Goal: Information Seeking & Learning: Find specific fact

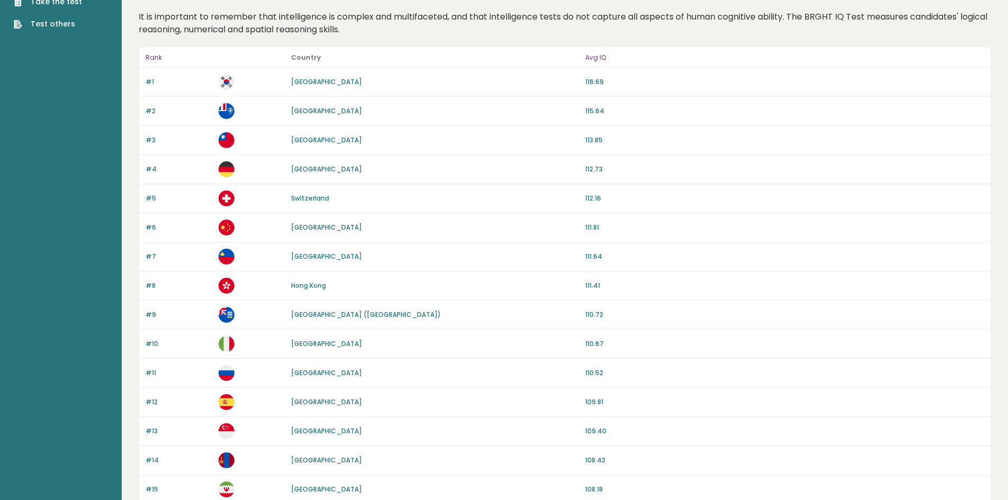
scroll to position [53, 0]
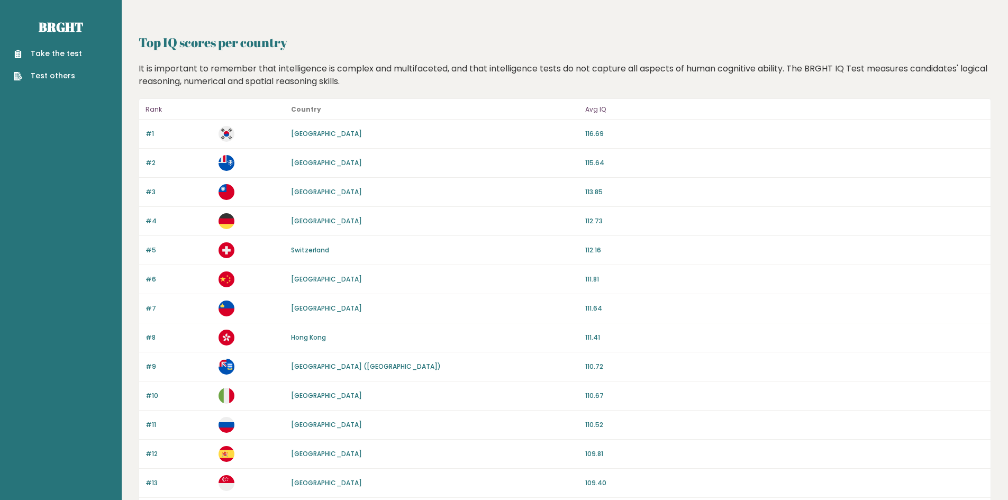
drag, startPoint x: 210, startPoint y: 353, endPoint x: 220, endPoint y: 351, distance: 9.7
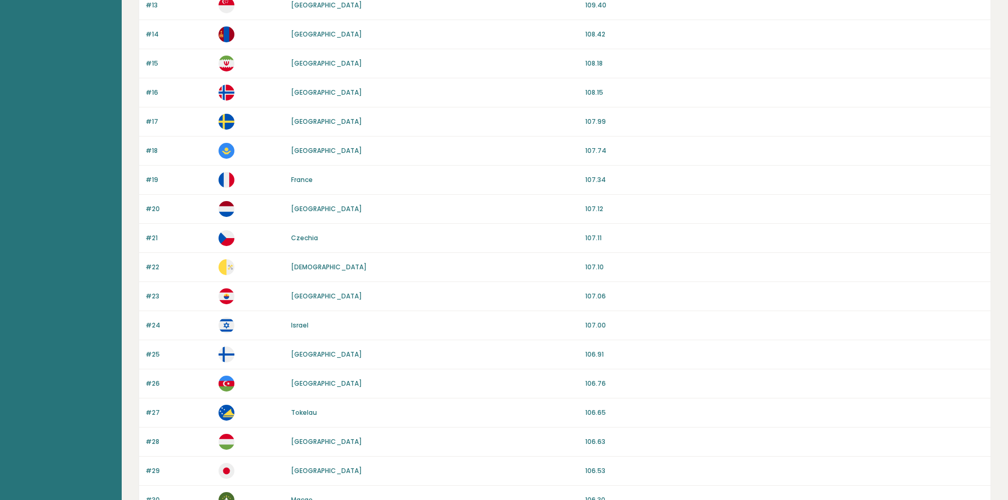
scroll to position [476, 0]
